Goal: Book appointment/travel/reservation

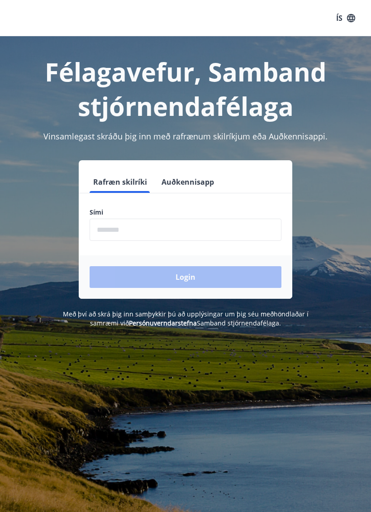
click at [218, 227] on input "phone" at bounding box center [186, 230] width 192 height 22
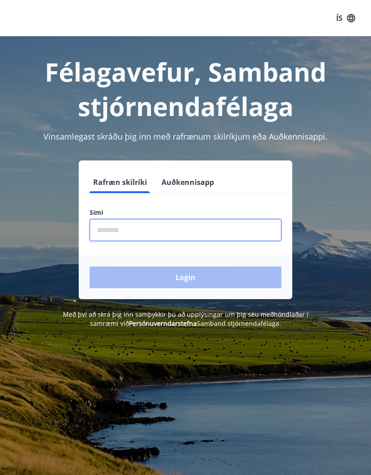
click at [234, 231] on input "phone" at bounding box center [186, 230] width 192 height 22
click at [241, 226] on input "phone" at bounding box center [186, 230] width 192 height 22
click at [239, 232] on input "phone" at bounding box center [186, 230] width 192 height 22
click at [250, 219] on input "phone" at bounding box center [186, 230] width 192 height 22
click at [245, 225] on input "phone" at bounding box center [186, 230] width 192 height 22
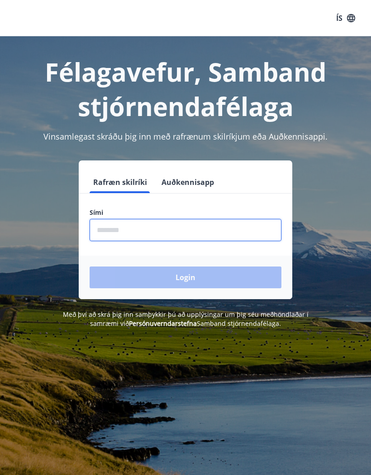
click at [245, 225] on input "phone" at bounding box center [186, 230] width 192 height 22
click at [251, 222] on input "phone" at bounding box center [186, 230] width 192 height 22
click at [227, 226] on input "phone" at bounding box center [186, 230] width 192 height 22
click at [231, 231] on input "phone" at bounding box center [186, 230] width 192 height 22
click at [284, 378] on div "Félagavefur, Samband stjórnendafélaga Vinsamlegast skráðu þig inn með rafrænum …" at bounding box center [185, 273] width 371 height 475
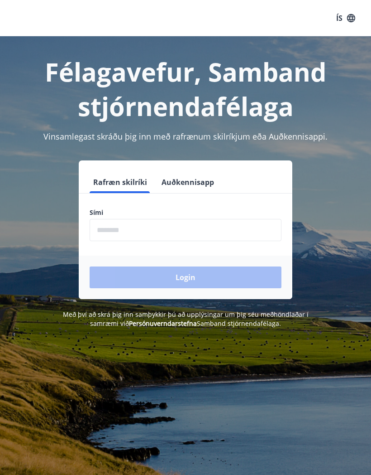
click at [240, 222] on input "phone" at bounding box center [186, 230] width 192 height 22
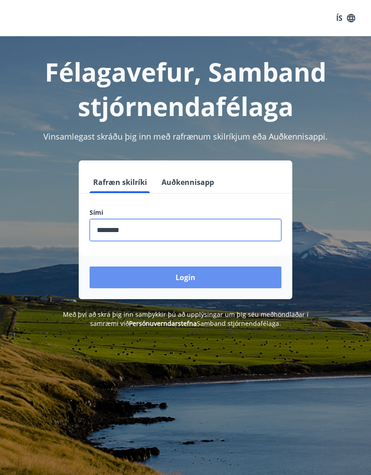
type input "********"
click at [233, 274] on button "Login" at bounding box center [186, 277] width 192 height 22
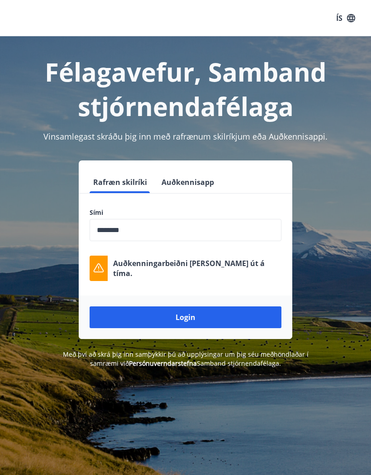
click at [237, 318] on button "Login" at bounding box center [186, 317] width 192 height 22
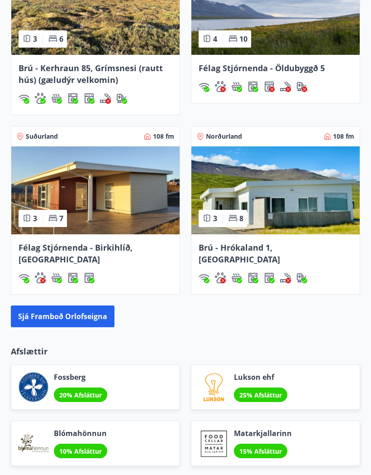
scroll to position [803, 0]
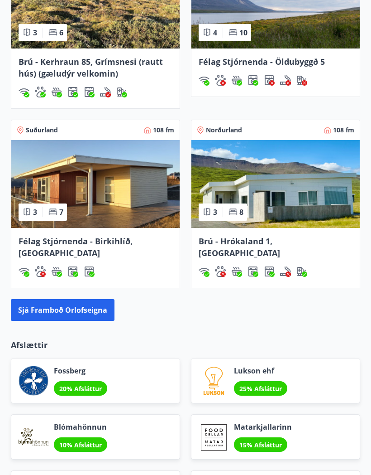
click at [57, 308] on button "Sjá framboð orlofseigna" at bounding box center [63, 310] width 104 height 22
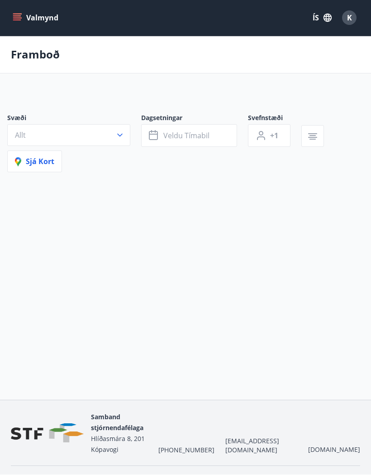
scroll to position [0, 0]
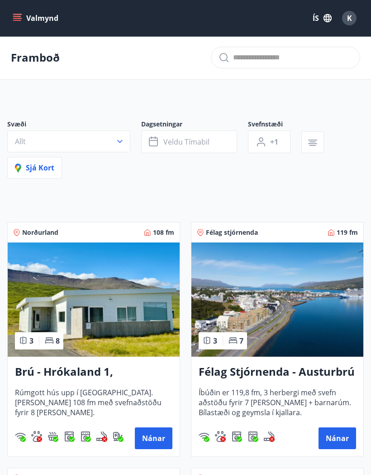
click at [117, 143] on icon "button" at bounding box center [119, 141] width 9 height 9
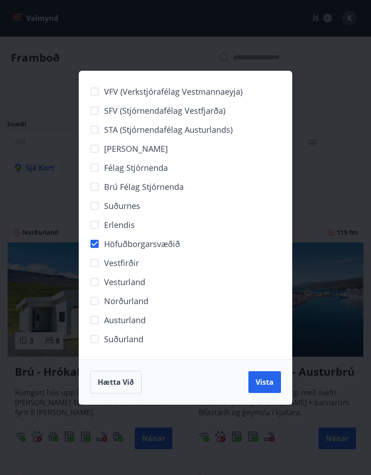
click at [268, 377] on span "Vista" at bounding box center [265, 382] width 18 height 10
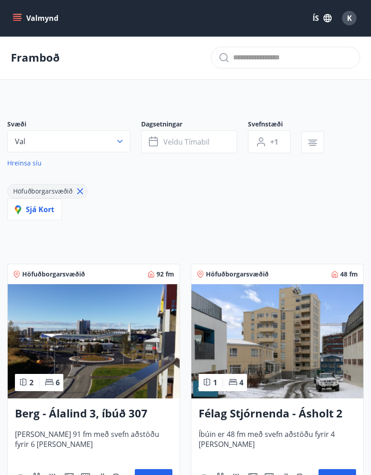
click at [177, 141] on span "Veldu tímabil" at bounding box center [186, 142] width 46 height 10
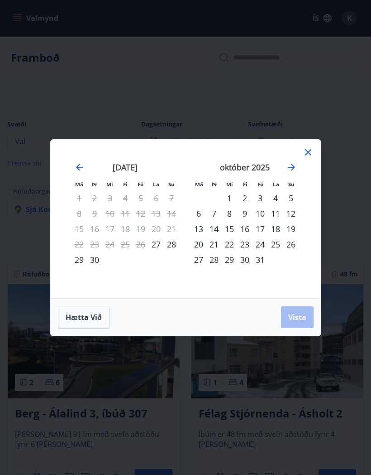
click at [257, 230] on div "17" at bounding box center [260, 228] width 15 height 15
click at [263, 248] on div "24" at bounding box center [260, 243] width 15 height 15
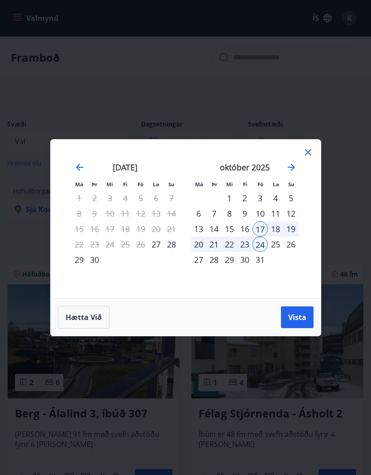
click at [299, 312] on span "Vista" at bounding box center [297, 317] width 18 height 10
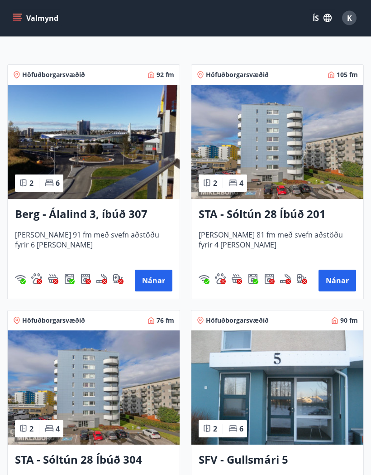
scroll to position [197, 0]
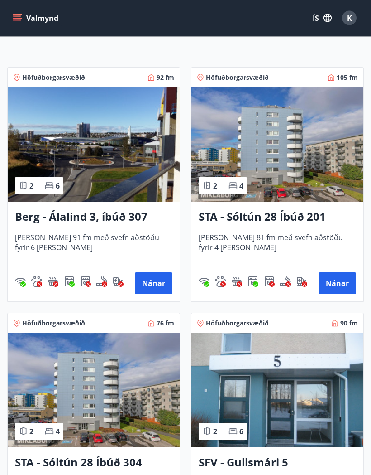
click at [310, 169] on img at bounding box center [278, 145] width 172 height 114
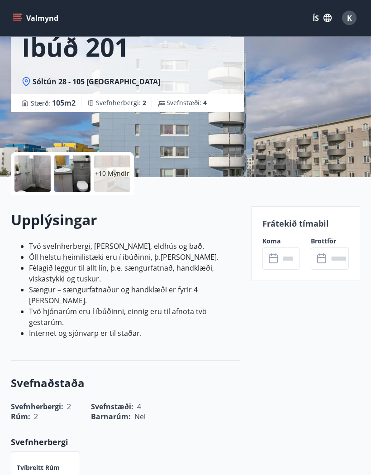
scroll to position [84, 0]
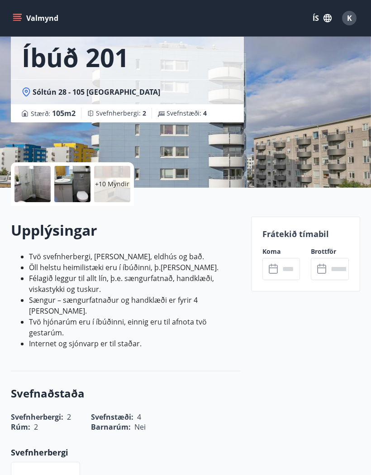
click at [280, 269] on input "text" at bounding box center [290, 269] width 21 height 22
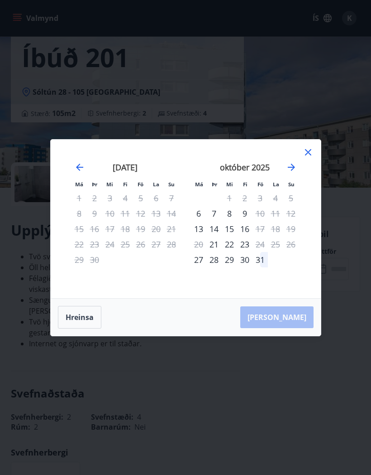
click at [308, 156] on icon at bounding box center [308, 152] width 11 height 11
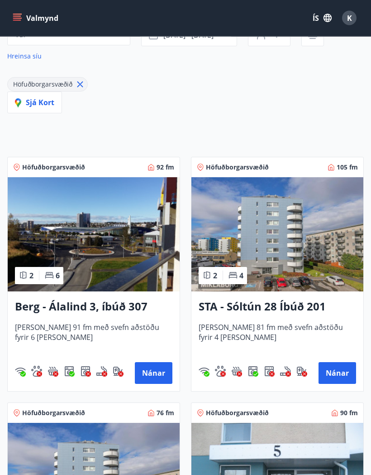
scroll to position [107, 0]
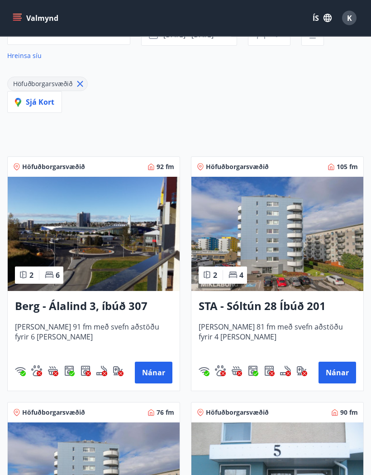
click at [157, 369] on button "Nánar" at bounding box center [154, 373] width 38 height 22
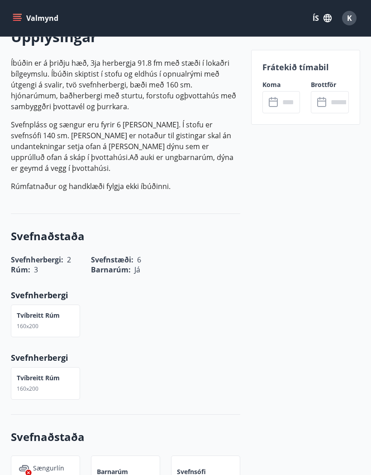
scroll to position [272, 0]
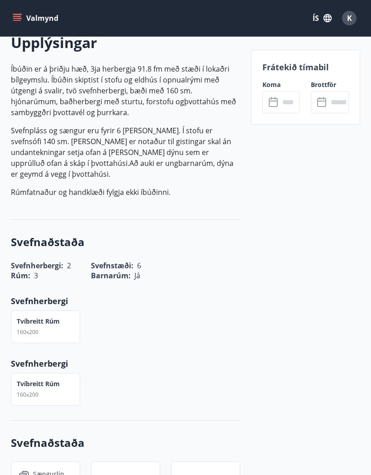
click at [285, 108] on input "text" at bounding box center [290, 102] width 21 height 22
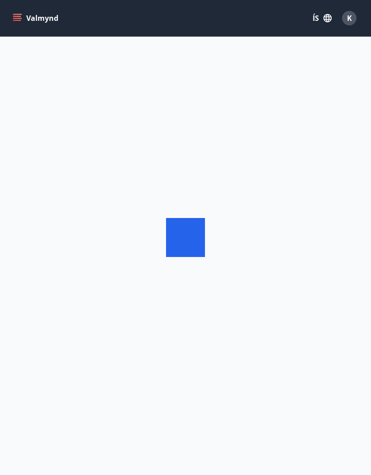
scroll to position [38, 0]
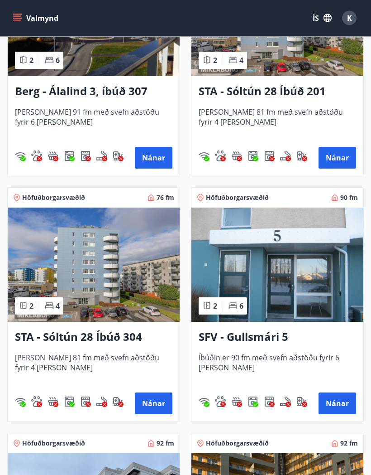
click at [151, 400] on button "Nánar" at bounding box center [154, 404] width 38 height 22
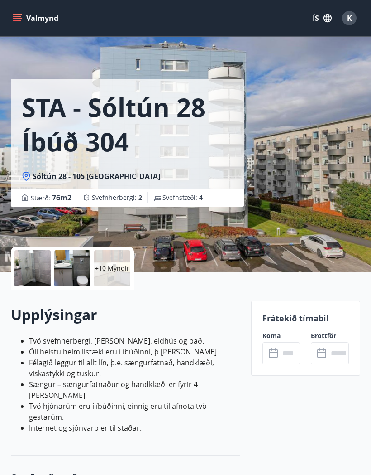
click at [280, 351] on input "text" at bounding box center [290, 353] width 21 height 22
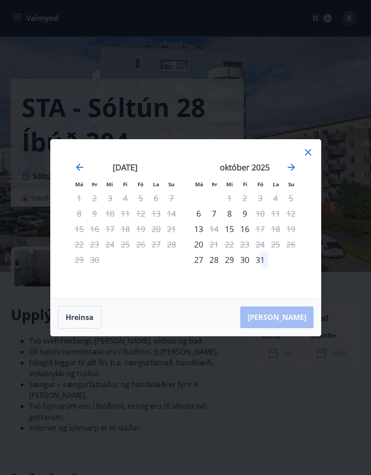
click at [261, 235] on div "17" at bounding box center [260, 228] width 15 height 15
click at [306, 156] on icon at bounding box center [308, 152] width 11 height 11
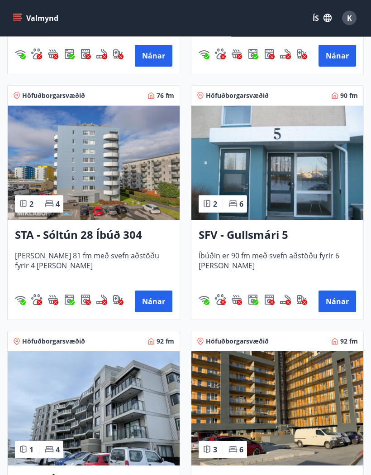
scroll to position [1, 0]
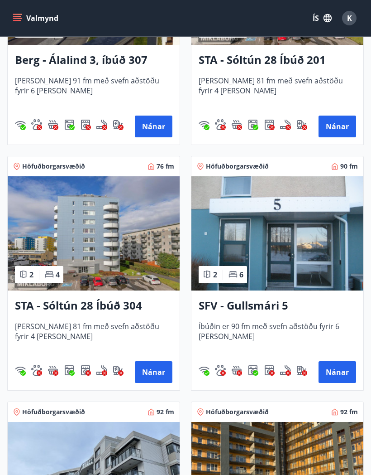
click at [338, 361] on button "Nánar" at bounding box center [338, 372] width 38 height 22
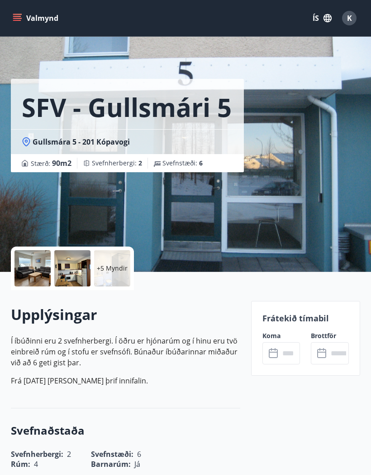
click at [280, 352] on input "text" at bounding box center [290, 353] width 21 height 22
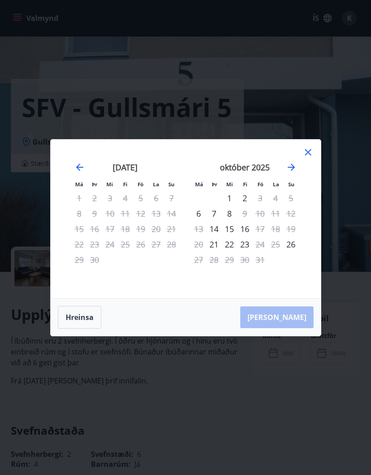
click at [308, 154] on icon at bounding box center [308, 152] width 11 height 11
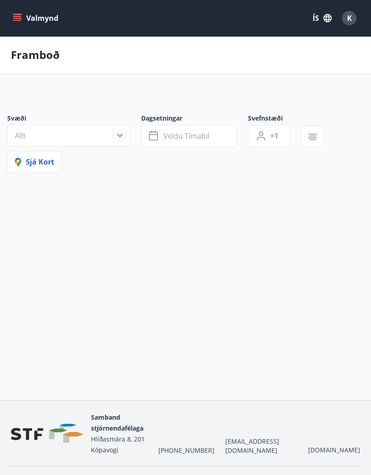
scroll to position [38, 0]
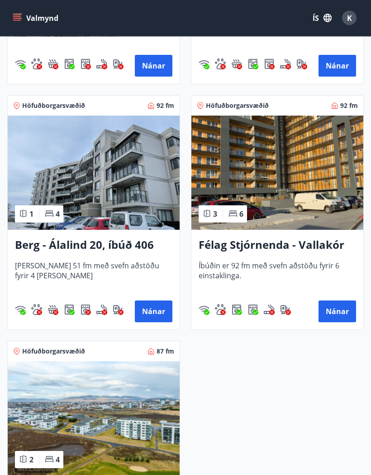
click at [340, 310] on button "Nánar" at bounding box center [338, 312] width 38 height 22
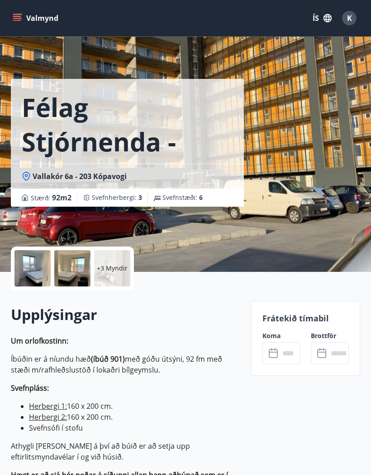
click at [276, 351] on icon at bounding box center [273, 351] width 9 height 1
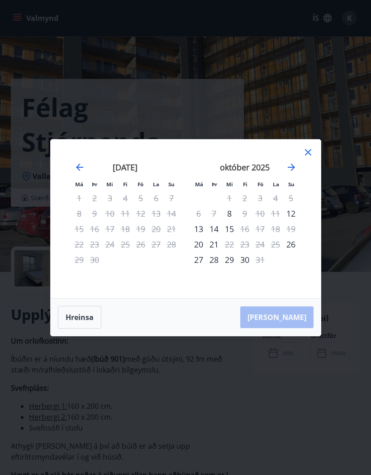
click at [305, 156] on icon at bounding box center [308, 152] width 11 height 11
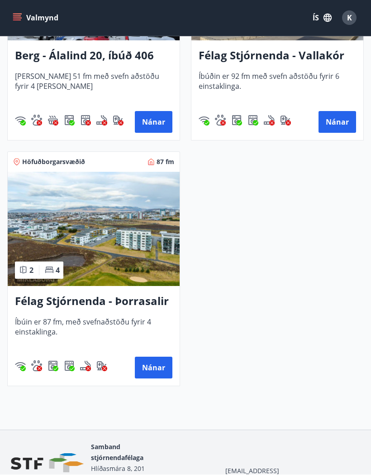
scroll to position [849, 0]
click at [158, 360] on button "Nánar" at bounding box center [154, 368] width 38 height 22
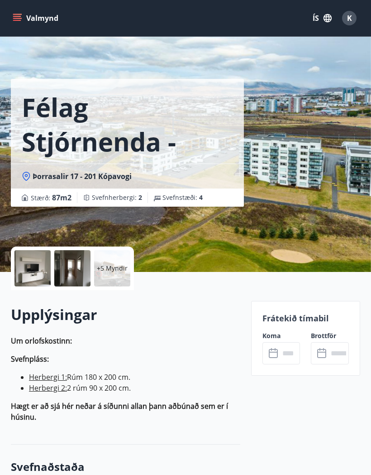
click at [280, 352] on input "text" at bounding box center [290, 353] width 21 height 22
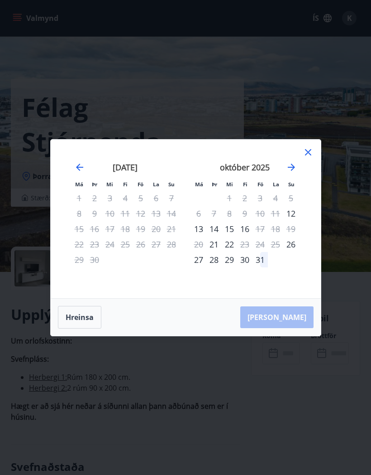
click at [308, 194] on div "ágúst 2025 1 2 3 4 5 6 7 8 9 10 11 12 13 14 15 16 17 18 19 20 21 22 23 24 25 26…" at bounding box center [306, 224] width 480 height 149
click at [302, 192] on div "október 2025 1 2 3 4 5 6 7 8 9 10 11 12 13 14 15 16 17 18 19 20 21 22 23 24 25 …" at bounding box center [245, 224] width 120 height 149
click at [305, 191] on div "ágúst 2025 1 2 3 4 5 6 7 8 9 10 11 12 13 14 15 16 17 18 19 20 21 22 23 24 25 26…" at bounding box center [306, 224] width 480 height 149
click at [303, 177] on div "október 2025 1 2 3 4 5 6 7 8 9 10 11 12 13 14 15 16 17 18 19 20 21 22 23 24 25 …" at bounding box center [245, 224] width 120 height 149
click at [218, 98] on div "Má Þr Mi Fi Fö La Su Má Þr Mi Fi Fö La Su ágúst 2025 1 2 3 4 5 6 7 8 9 10 11 12…" at bounding box center [185, 237] width 371 height 475
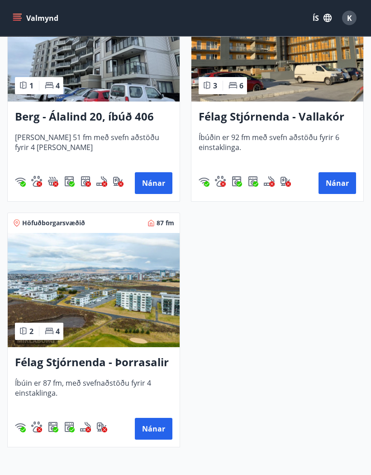
scroll to position [788, 0]
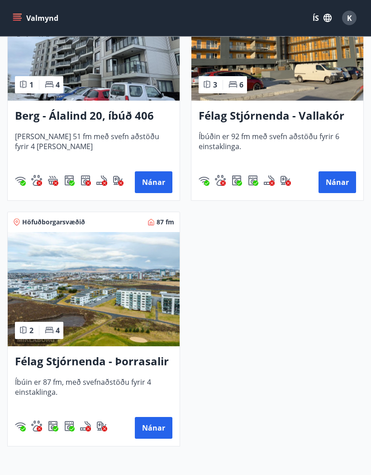
click at [157, 430] on button "Nánar" at bounding box center [154, 428] width 38 height 22
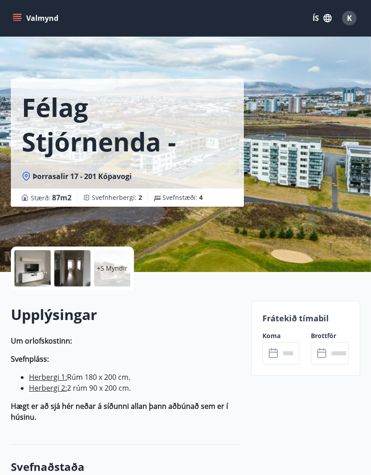
click at [269, 351] on icon at bounding box center [274, 353] width 11 height 11
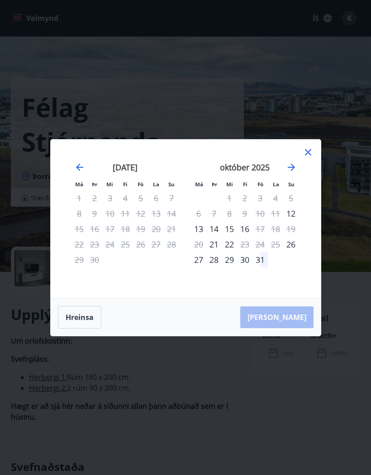
click at [305, 156] on icon at bounding box center [308, 152] width 11 height 11
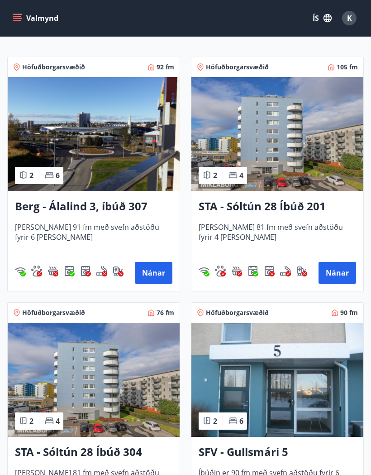
scroll to position [208, 0]
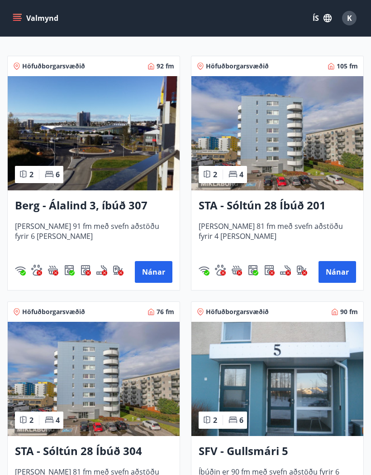
click at [344, 273] on button "Nánar" at bounding box center [338, 272] width 38 height 22
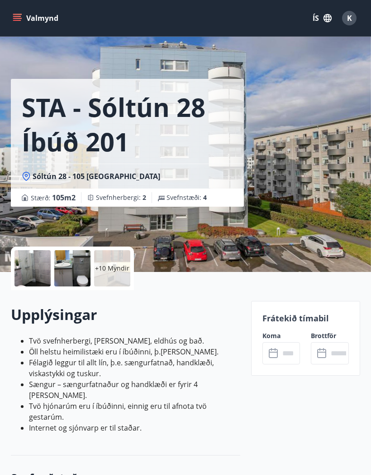
click at [273, 353] on icon at bounding box center [274, 353] width 11 height 11
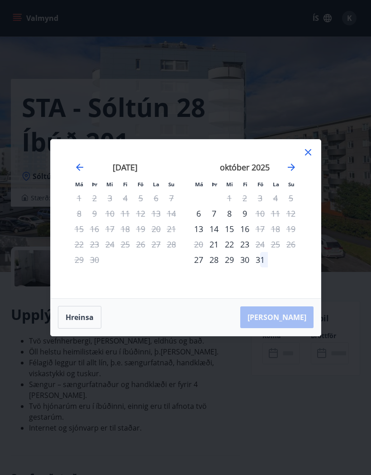
click at [289, 166] on icon "Move forward to switch to the next month." at bounding box center [291, 167] width 11 height 11
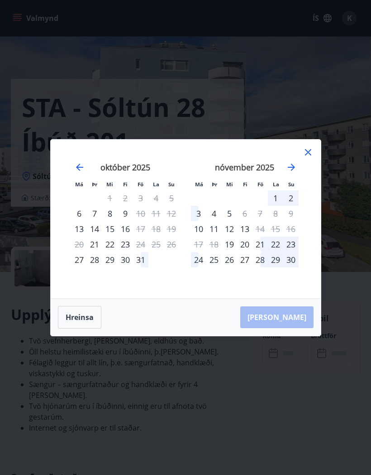
click at [293, 168] on icon "Move forward to switch to the next month." at bounding box center [291, 166] width 7 height 7
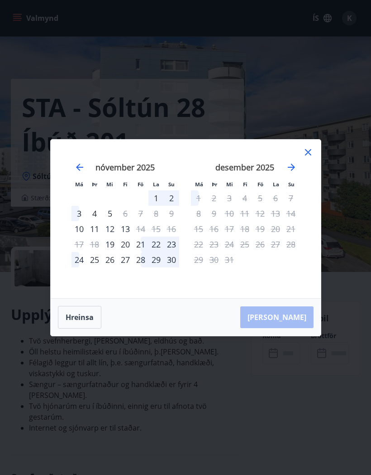
click at [303, 156] on icon at bounding box center [308, 152] width 11 height 11
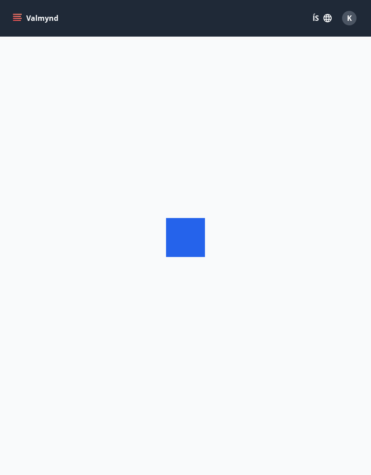
scroll to position [38, 0]
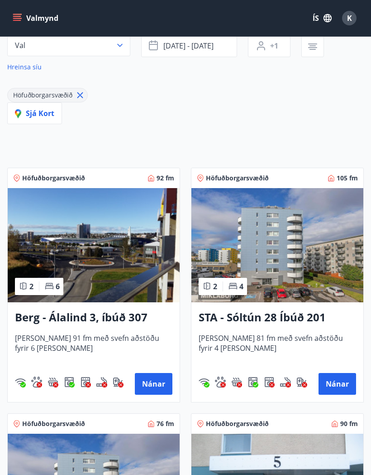
click at [152, 384] on button "Nánar" at bounding box center [154, 384] width 38 height 22
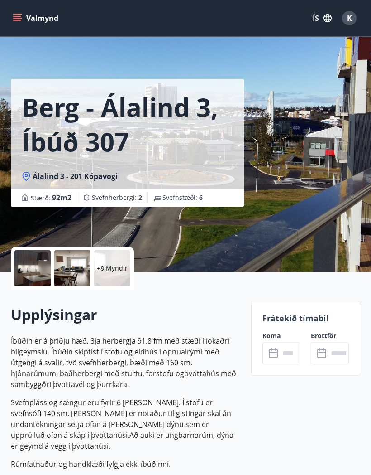
click at [280, 353] on input "text" at bounding box center [290, 353] width 21 height 22
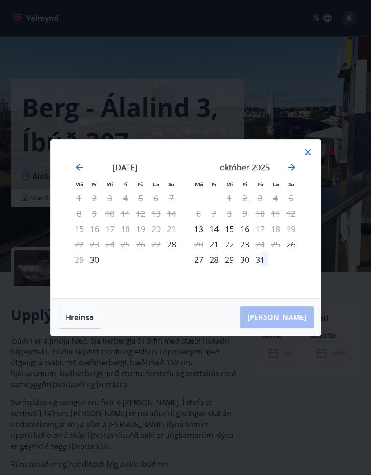
click at [311, 153] on icon at bounding box center [308, 152] width 11 height 11
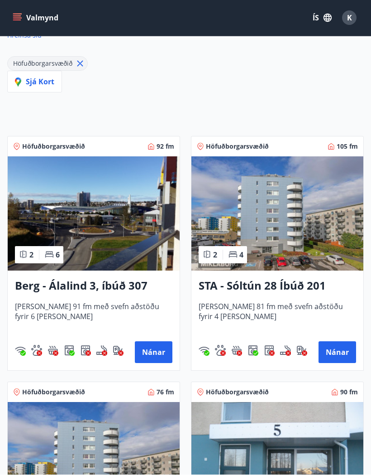
scroll to position [129, 0]
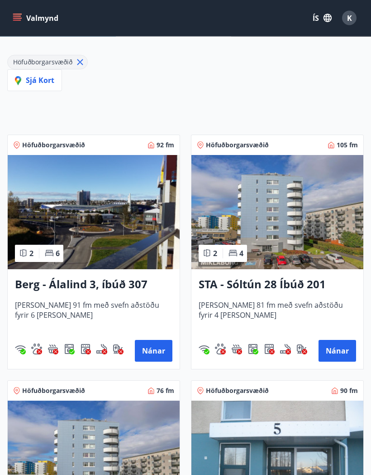
click at [335, 352] on button "Nánar" at bounding box center [338, 351] width 38 height 22
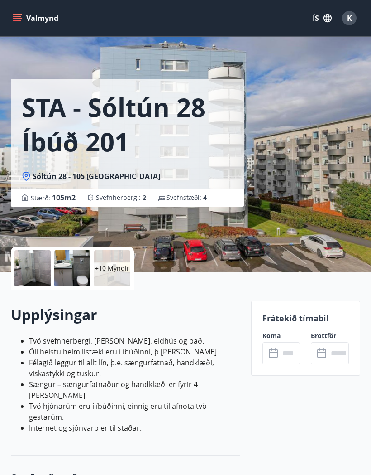
click at [277, 350] on icon at bounding box center [274, 353] width 11 height 11
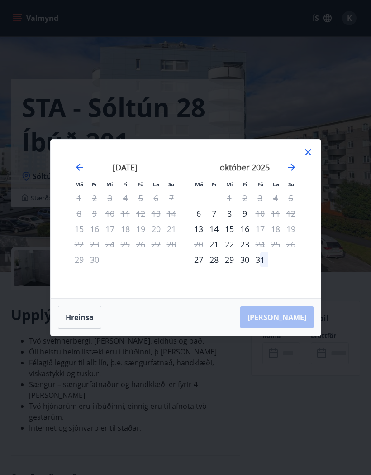
click at [293, 202] on div "5" at bounding box center [290, 197] width 15 height 15
click at [293, 206] on div "12" at bounding box center [290, 213] width 15 height 15
click at [291, 200] on div "5" at bounding box center [290, 197] width 15 height 15
click at [293, 206] on div "12" at bounding box center [290, 213] width 15 height 15
click at [294, 206] on div "12" at bounding box center [290, 213] width 15 height 15
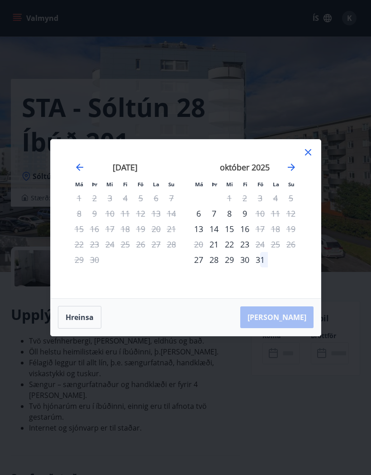
scroll to position [39, 0]
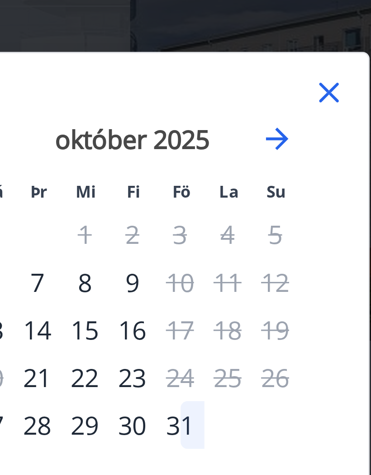
click at [286, 162] on icon "Move forward to switch to the next month." at bounding box center [291, 167] width 11 height 11
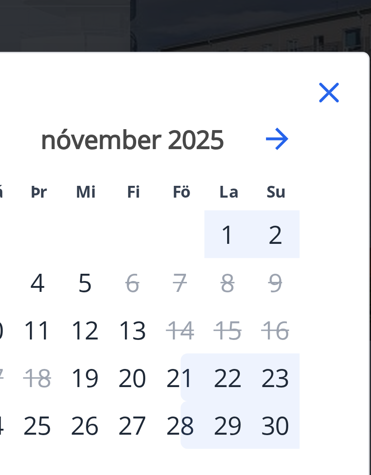
scroll to position [0, 0]
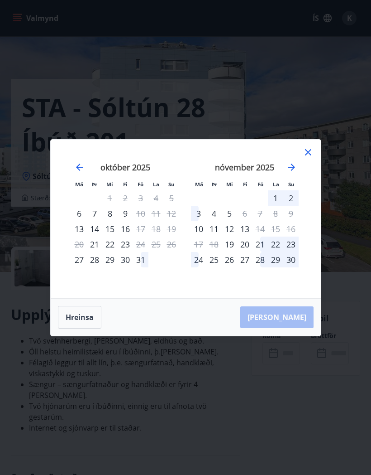
click at [312, 154] on icon at bounding box center [308, 152] width 11 height 11
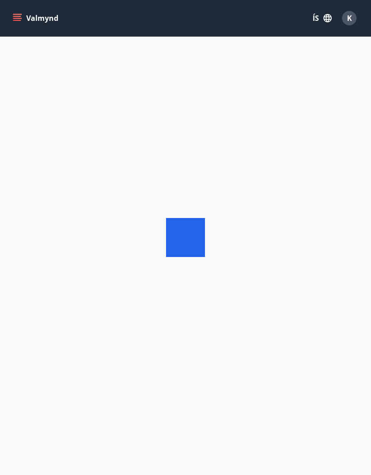
scroll to position [38, 0]
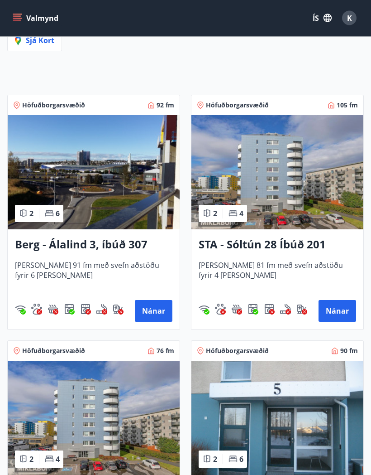
click at [153, 313] on button "Nánar" at bounding box center [154, 311] width 38 height 22
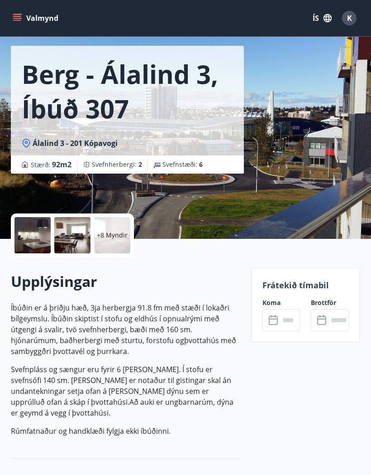
scroll to position [34, 0]
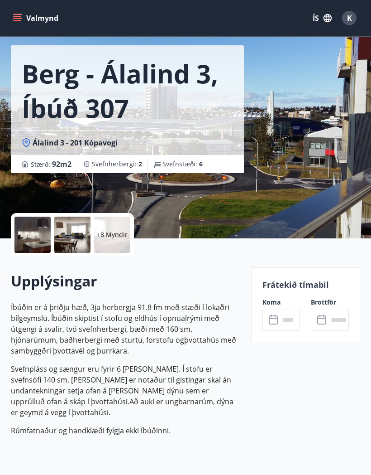
click at [270, 319] on icon at bounding box center [274, 319] width 11 height 11
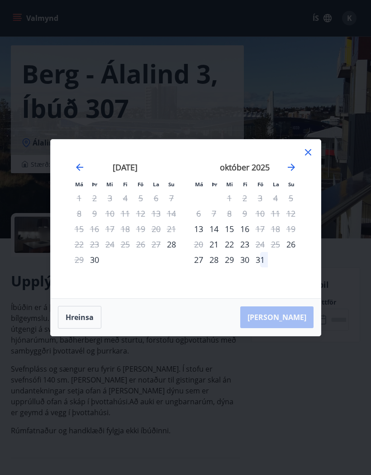
click at [291, 173] on icon "Move forward to switch to the next month." at bounding box center [291, 167] width 11 height 11
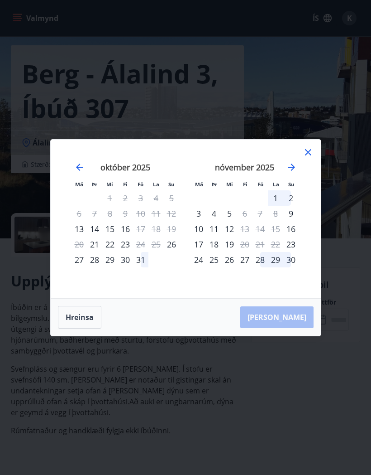
click at [303, 158] on icon at bounding box center [308, 152] width 11 height 11
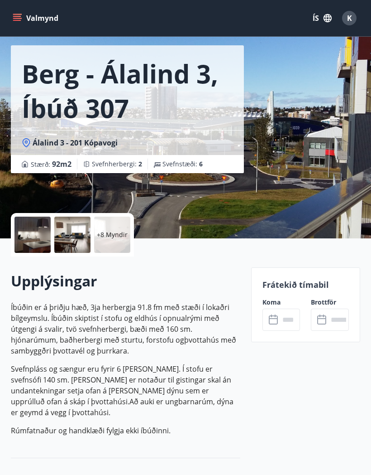
scroll to position [0, 0]
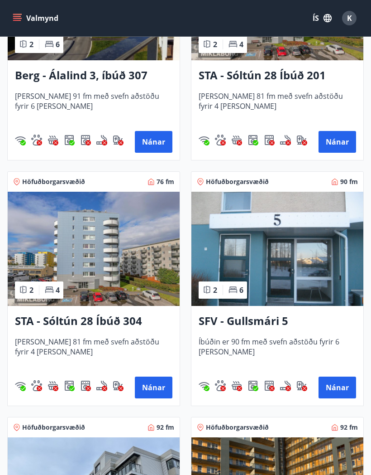
scroll to position [337, 0]
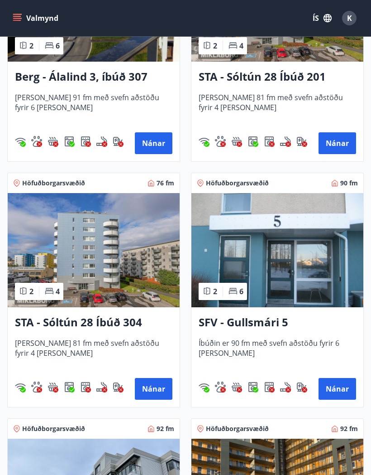
click at [159, 391] on button "Nánar" at bounding box center [154, 389] width 38 height 22
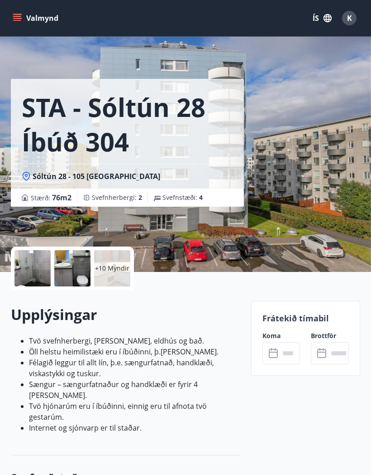
click at [277, 353] on icon at bounding box center [274, 353] width 11 height 11
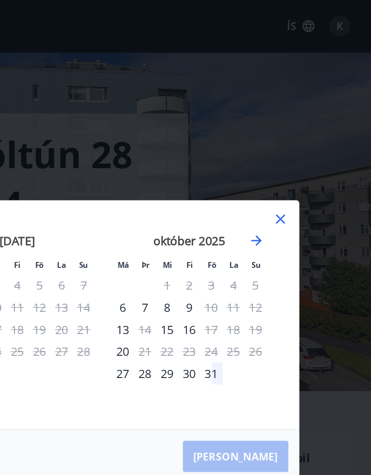
click at [288, 169] on icon "Move forward to switch to the next month." at bounding box center [291, 166] width 7 height 7
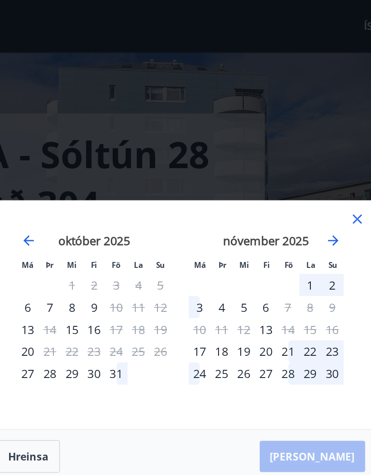
click at [305, 151] on icon at bounding box center [308, 152] width 6 height 6
